Goal: Task Accomplishment & Management: Complete application form

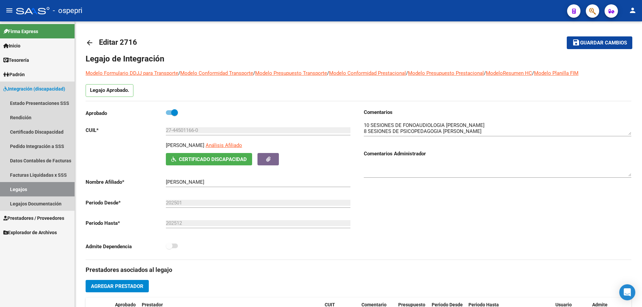
click at [24, 190] on link "Legajos" at bounding box center [37, 189] width 75 height 14
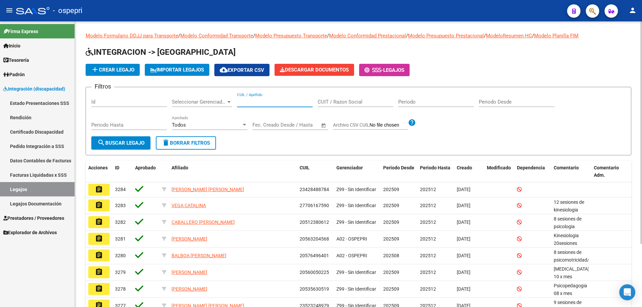
click at [254, 100] on input "CUIL / Apellido" at bounding box center [275, 102] width 76 height 6
click at [248, 100] on input "CUIL / Apellido" at bounding box center [275, 102] width 76 height 6
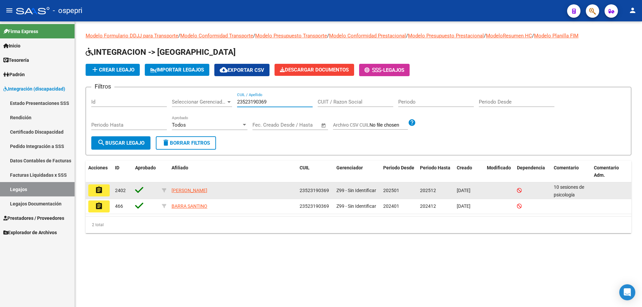
type input "23523190369"
click at [103, 192] on button "assignment" at bounding box center [98, 191] width 21 height 12
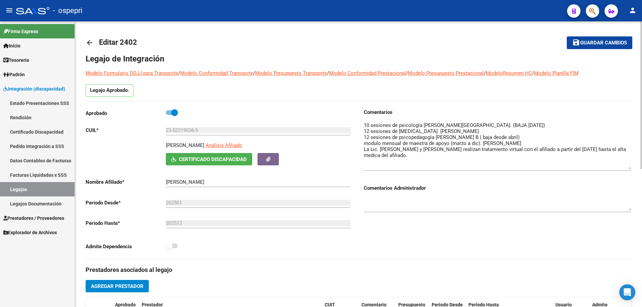
drag, startPoint x: 628, startPoint y: 131, endPoint x: 630, endPoint y: 167, distance: 35.8
click at [630, 167] on textarea at bounding box center [498, 146] width 268 height 48
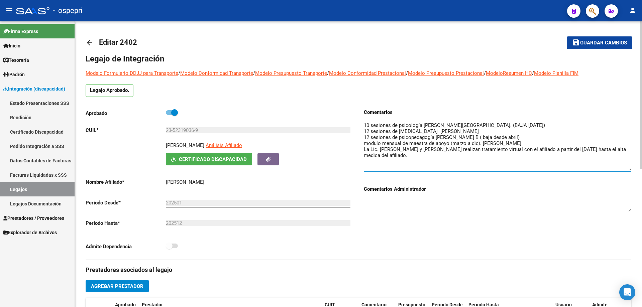
drag, startPoint x: 478, startPoint y: 136, endPoint x: 494, endPoint y: 132, distance: 17.3
click at [490, 133] on textarea at bounding box center [498, 146] width 268 height 49
click at [525, 136] on textarea at bounding box center [498, 146] width 268 height 49
click at [520, 124] on textarea at bounding box center [498, 146] width 268 height 49
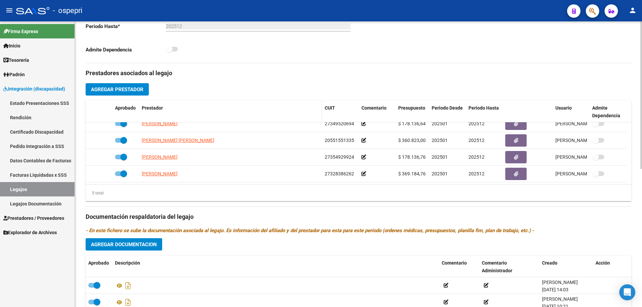
scroll to position [268, 0]
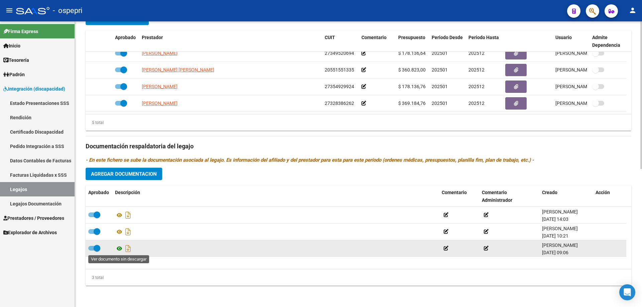
type textarea "10 sesiones de psicología [PERSON_NAME][GEOGRAPHIC_DATA]. 12 sesiones de [MEDIC…"
click at [119, 249] on icon at bounding box center [119, 249] width 9 height 8
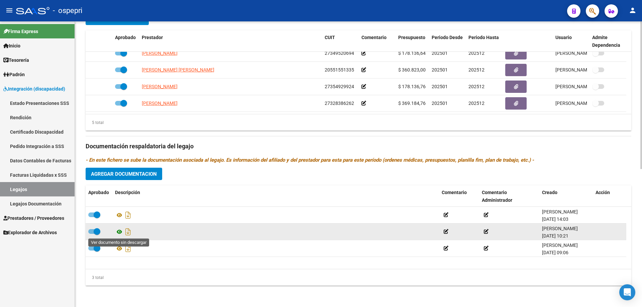
click at [118, 232] on icon at bounding box center [119, 232] width 9 height 8
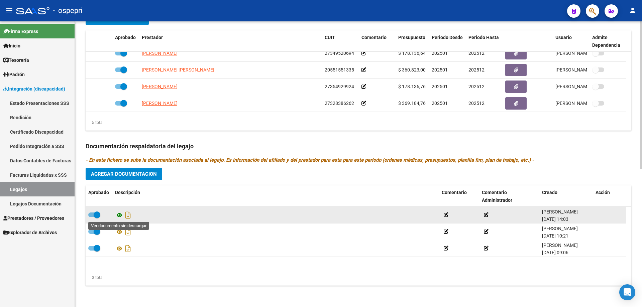
click at [119, 213] on icon at bounding box center [119, 215] width 9 height 8
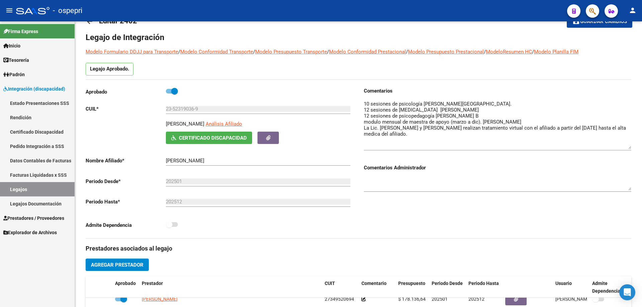
scroll to position [67, 0]
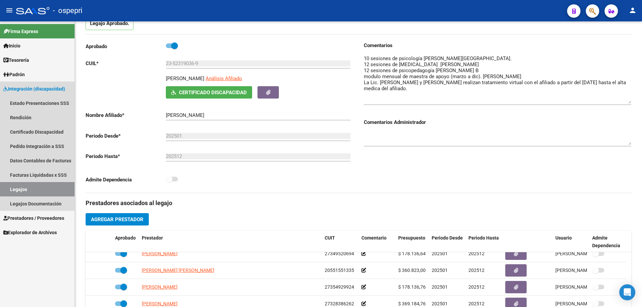
click at [25, 190] on link "Legajos" at bounding box center [37, 189] width 75 height 14
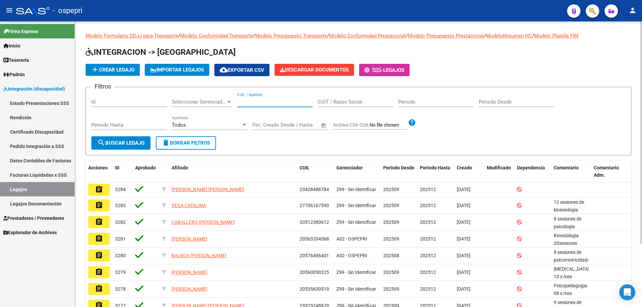
click at [253, 100] on input "CUIL / Apellido" at bounding box center [275, 102] width 76 height 6
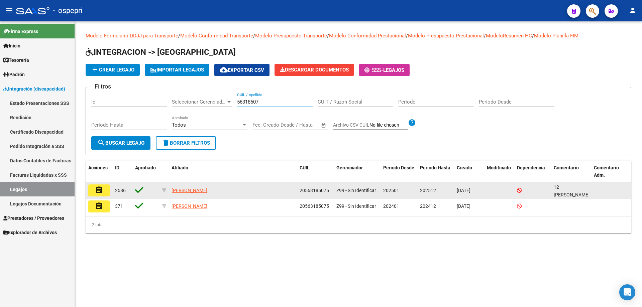
type input "56318507"
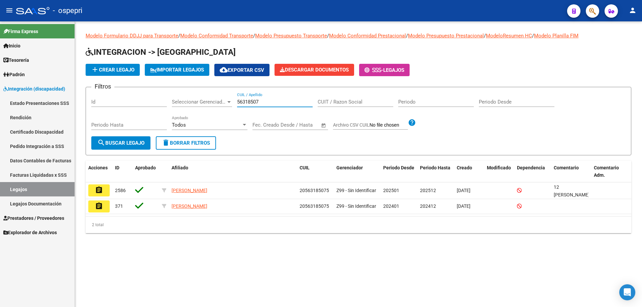
click at [107, 193] on button "assignment" at bounding box center [98, 191] width 21 height 12
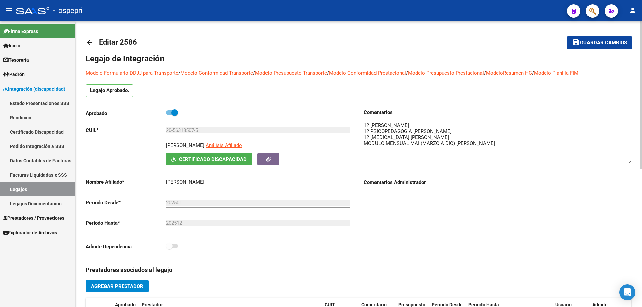
drag, startPoint x: 628, startPoint y: 132, endPoint x: 631, endPoint y: 161, distance: 28.9
click at [631, 161] on div "arrow_back Editar 2586 save Guardar cambios Legajo de Integración Modelo Formul…" at bounding box center [358, 297] width 567 height 553
click at [484, 144] on textarea at bounding box center [498, 143] width 268 height 42
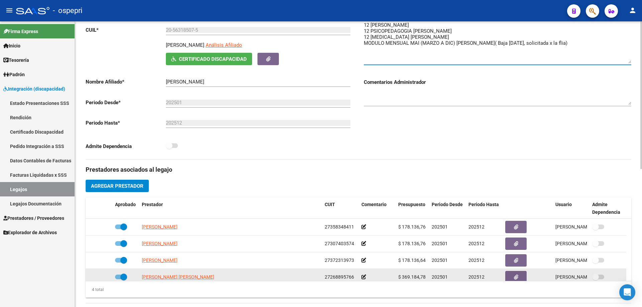
type textarea "12 [PERSON_NAME] 12 PSICOPEDAGOGIA [PERSON_NAME] 12 [MEDICAL_DATA] [PERSON_NAME…"
click at [120, 277] on span at bounding box center [123, 277] width 7 height 7
click at [118, 280] on input "checkbox" at bounding box center [118, 280] width 0 height 0
checkbox input "false"
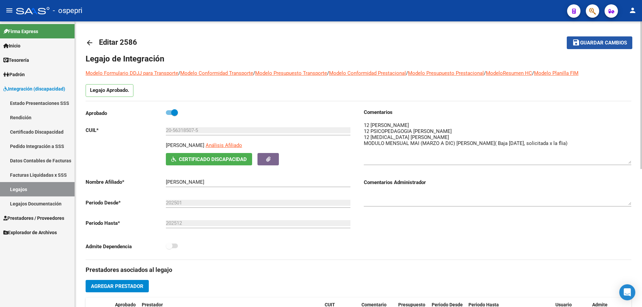
click at [600, 40] on span "Guardar cambios" at bounding box center [603, 43] width 47 height 6
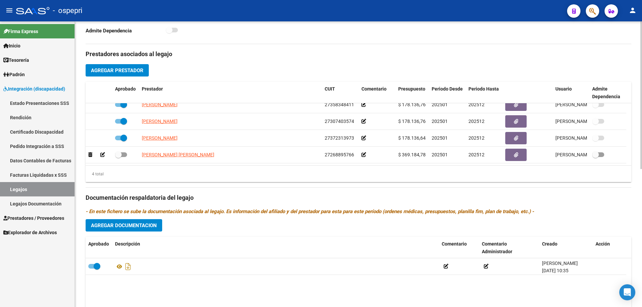
scroll to position [268, 0]
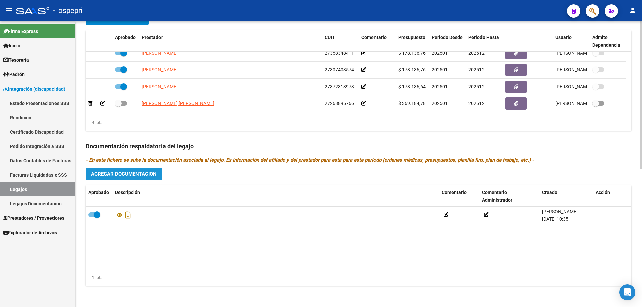
click at [132, 172] on span "Agregar Documentacion" at bounding box center [124, 174] width 66 height 6
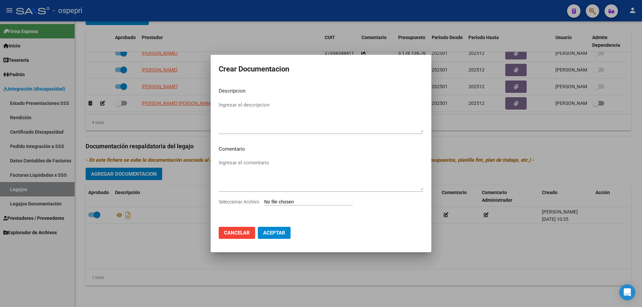
click at [244, 202] on span "Seleccionar Archivo" at bounding box center [239, 201] width 40 height 5
click at [264, 202] on input "Seleccionar Archivo" at bounding box center [308, 202] width 89 height 6
type input "C:\fakepath\Captura BAJA [PERSON_NAME] [PERSON_NAME].JPG"
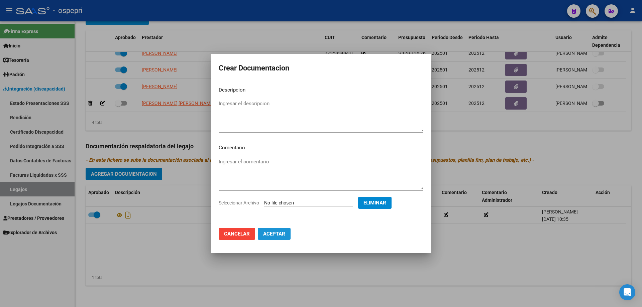
click at [276, 234] on span "Aceptar" at bounding box center [274, 234] width 22 height 6
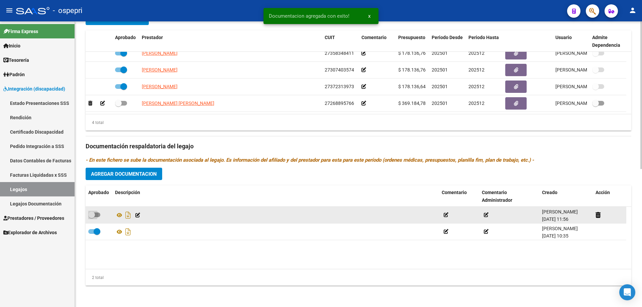
click at [97, 215] on span at bounding box center [94, 215] width 12 height 5
click at [92, 217] on input "checkbox" at bounding box center [91, 217] width 0 height 0
checkbox input "true"
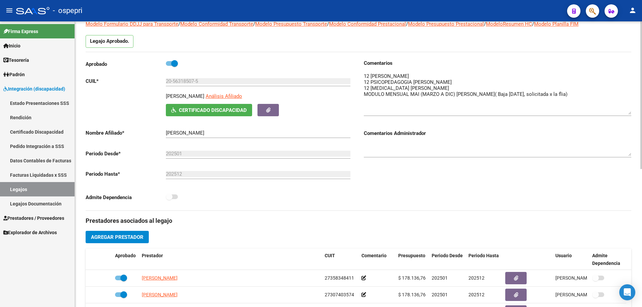
scroll to position [0, 0]
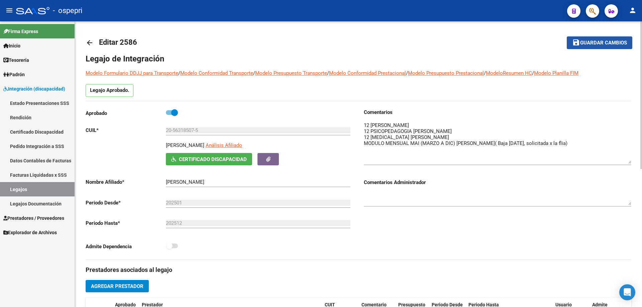
click at [604, 42] on span "Guardar cambios" at bounding box center [603, 43] width 47 height 6
click at [601, 43] on span "Guardar cambios" at bounding box center [603, 43] width 47 height 6
